Goal: Task Accomplishment & Management: Manage account settings

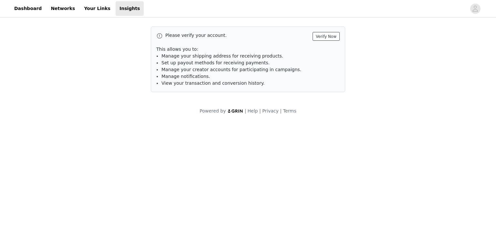
click at [320, 35] on button "Verify Now" at bounding box center [326, 36] width 27 height 9
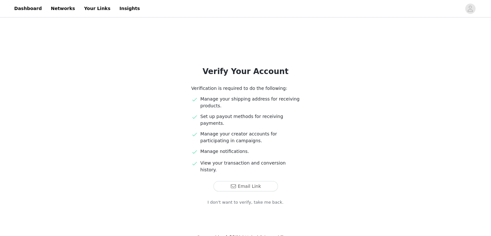
scroll to position [3, 0]
click at [24, 5] on link "Dashboard" at bounding box center [27, 8] width 35 height 15
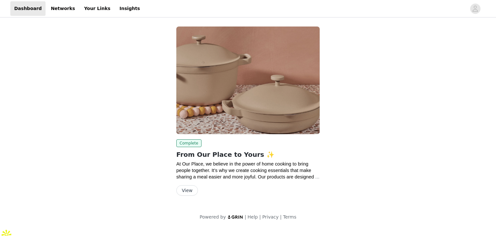
click at [191, 185] on div "Complete From Our Place to Yours ✨ At Our Place, we believe in the power of hom…" at bounding box center [247, 167] width 143 height 56
click at [191, 192] on button "View" at bounding box center [187, 190] width 22 height 10
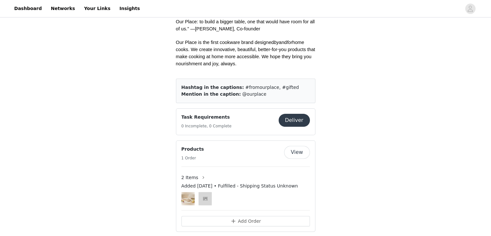
scroll to position [226, 0]
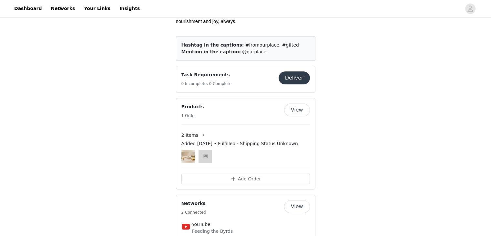
click at [297, 103] on button "View" at bounding box center [297, 109] width 26 height 13
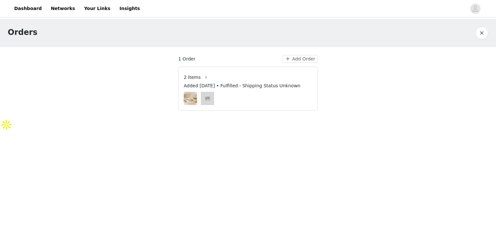
click at [198, 75] on span "2 Items" at bounding box center [192, 77] width 17 height 7
click at [203, 78] on button "button" at bounding box center [206, 77] width 10 height 10
